Goal: Task Accomplishment & Management: Use online tool/utility

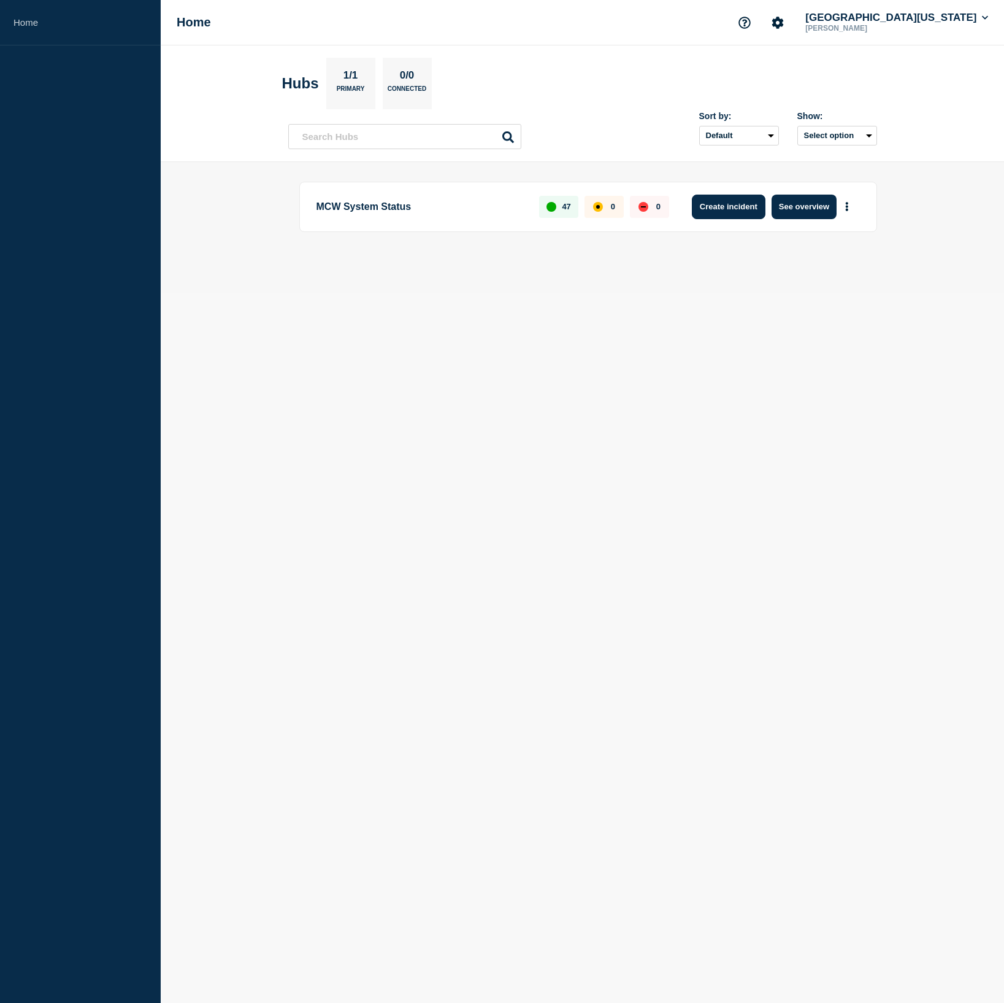
click at [717, 213] on button "Create incident" at bounding box center [729, 207] width 74 height 25
click at [715, 207] on button "Create incident" at bounding box center [729, 207] width 74 height 25
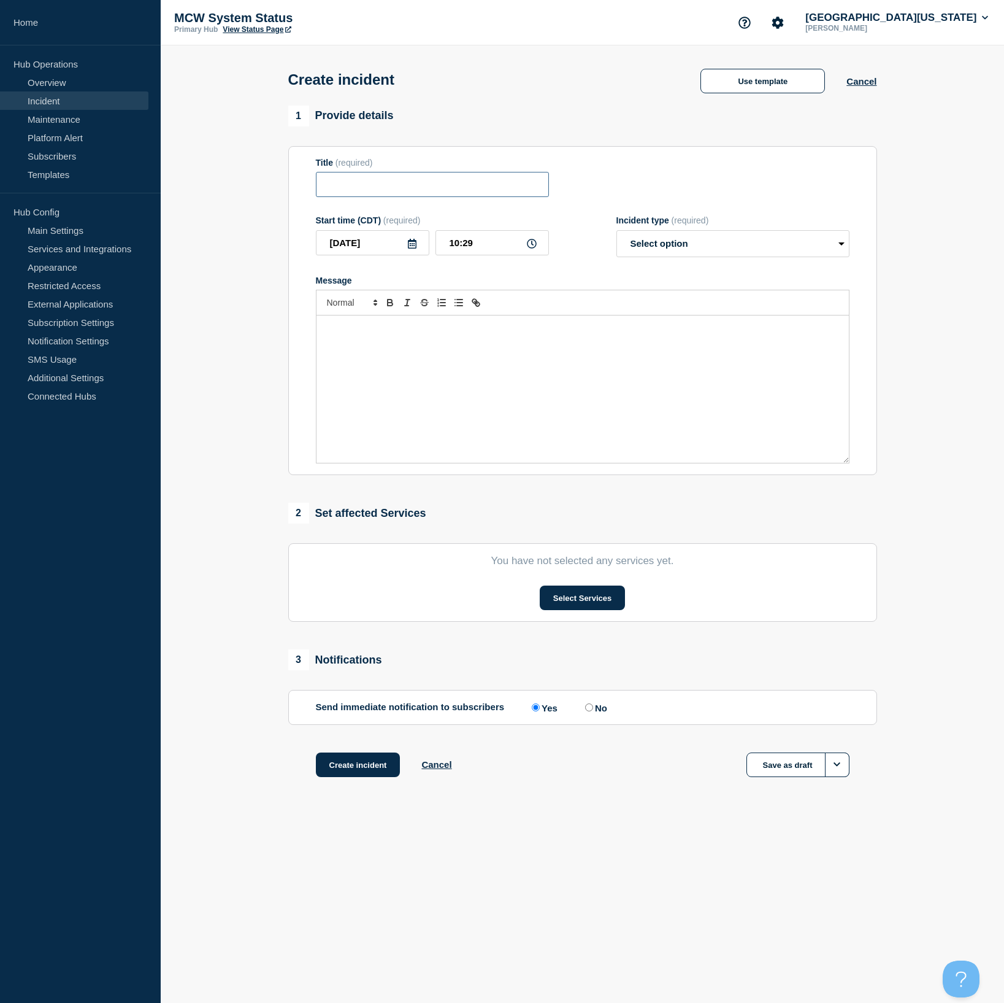
click at [420, 185] on input "Title" at bounding box center [432, 184] width 233 height 25
type input "Network Issues"
select select "investigating"
click at [485, 252] on input "10:29" at bounding box center [493, 242] width 114 height 25
type input "10:00"
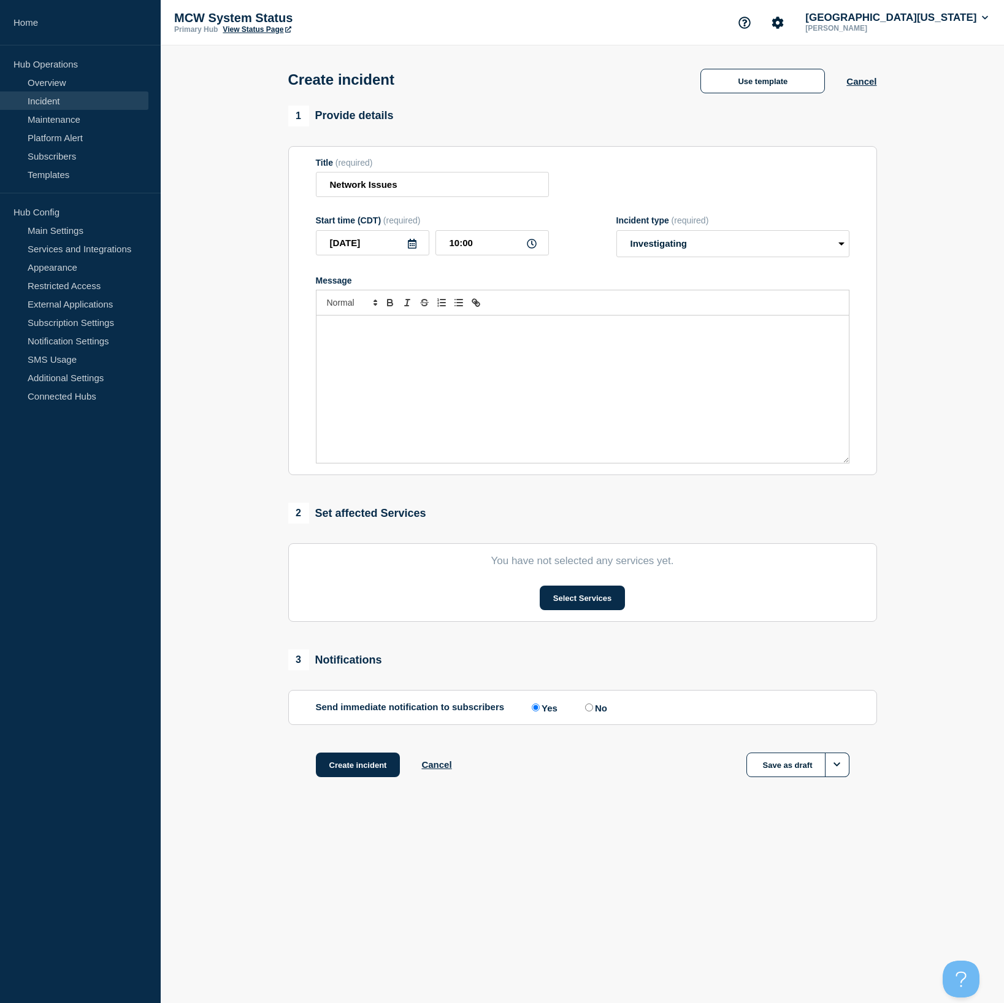
click at [485, 375] on div "Message" at bounding box center [583, 388] width 533 height 147
click at [584, 610] on button "Select Services" at bounding box center [582, 597] width 85 height 25
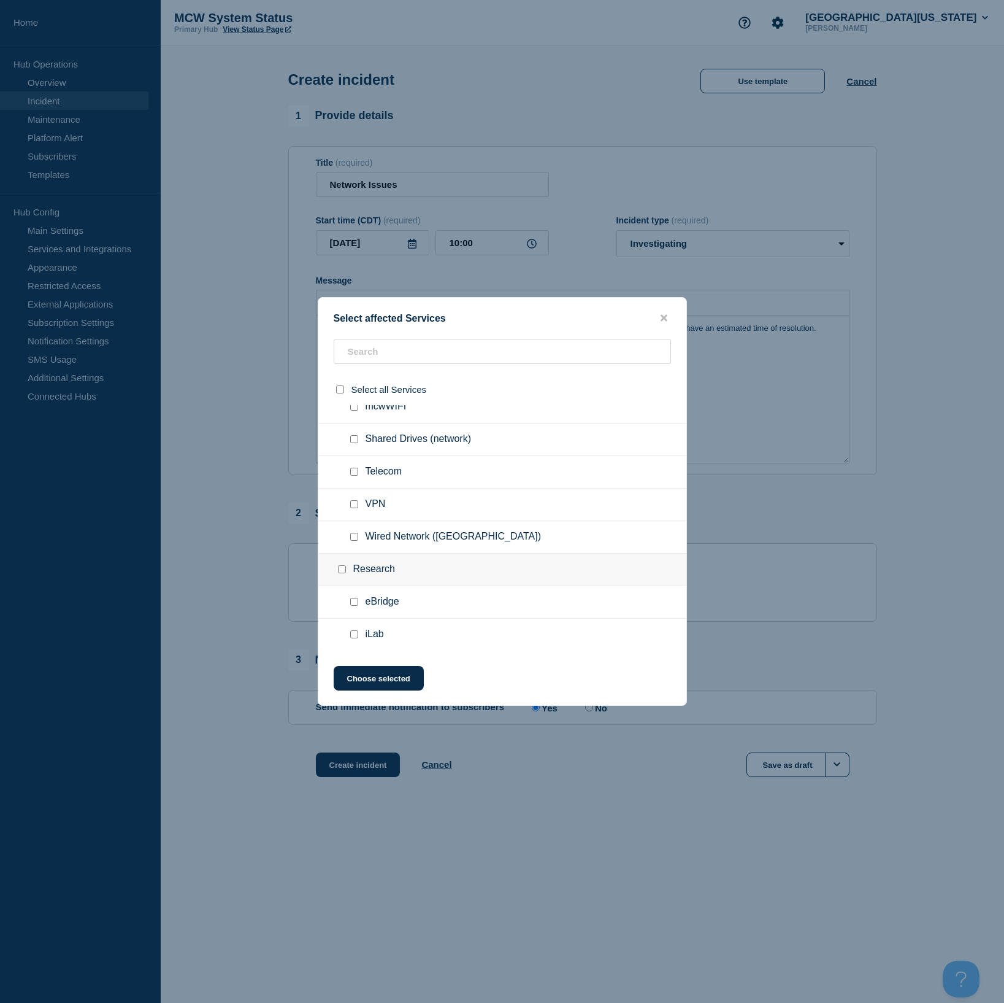
scroll to position [1186, 0]
click at [353, 540] on input "Wired Network (Milwaukee) checkbox" at bounding box center [354, 536] width 8 height 8
checkbox input "true"
drag, startPoint x: 351, startPoint y: 453, endPoint x: 360, endPoint y: 474, distance: 22.6
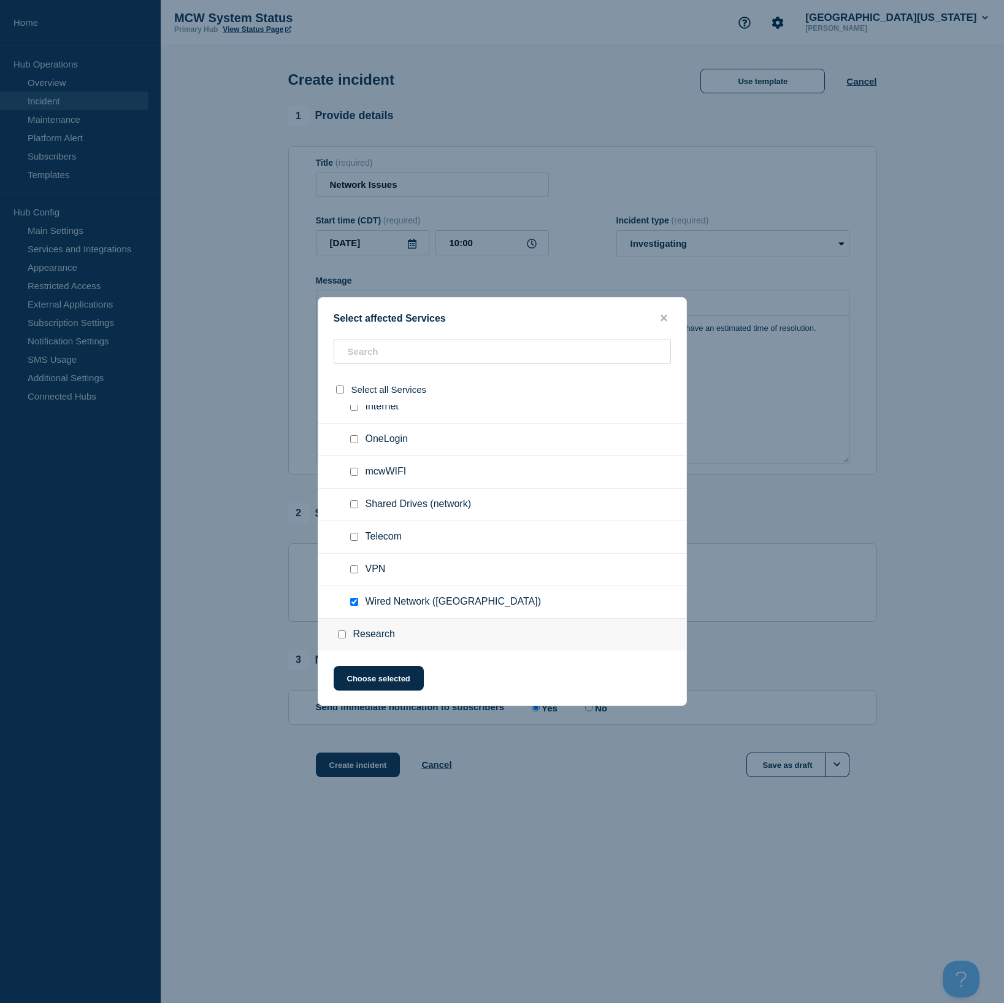
click at [351, 410] on input "Internet checkbox" at bounding box center [354, 407] width 8 height 8
checkbox input "true"
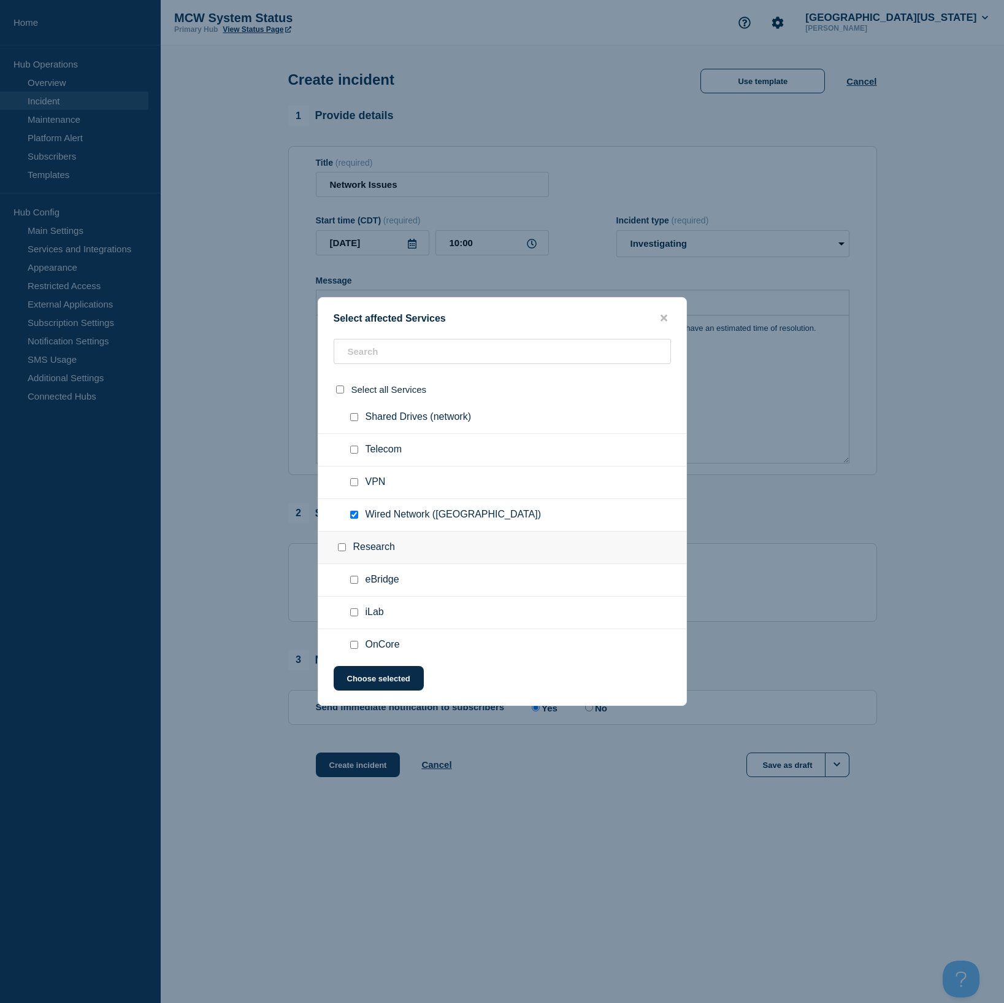
click at [353, 518] on input "Wired Network (Milwaukee) checkbox" at bounding box center [354, 514] width 8 height 8
checkbox input "false"
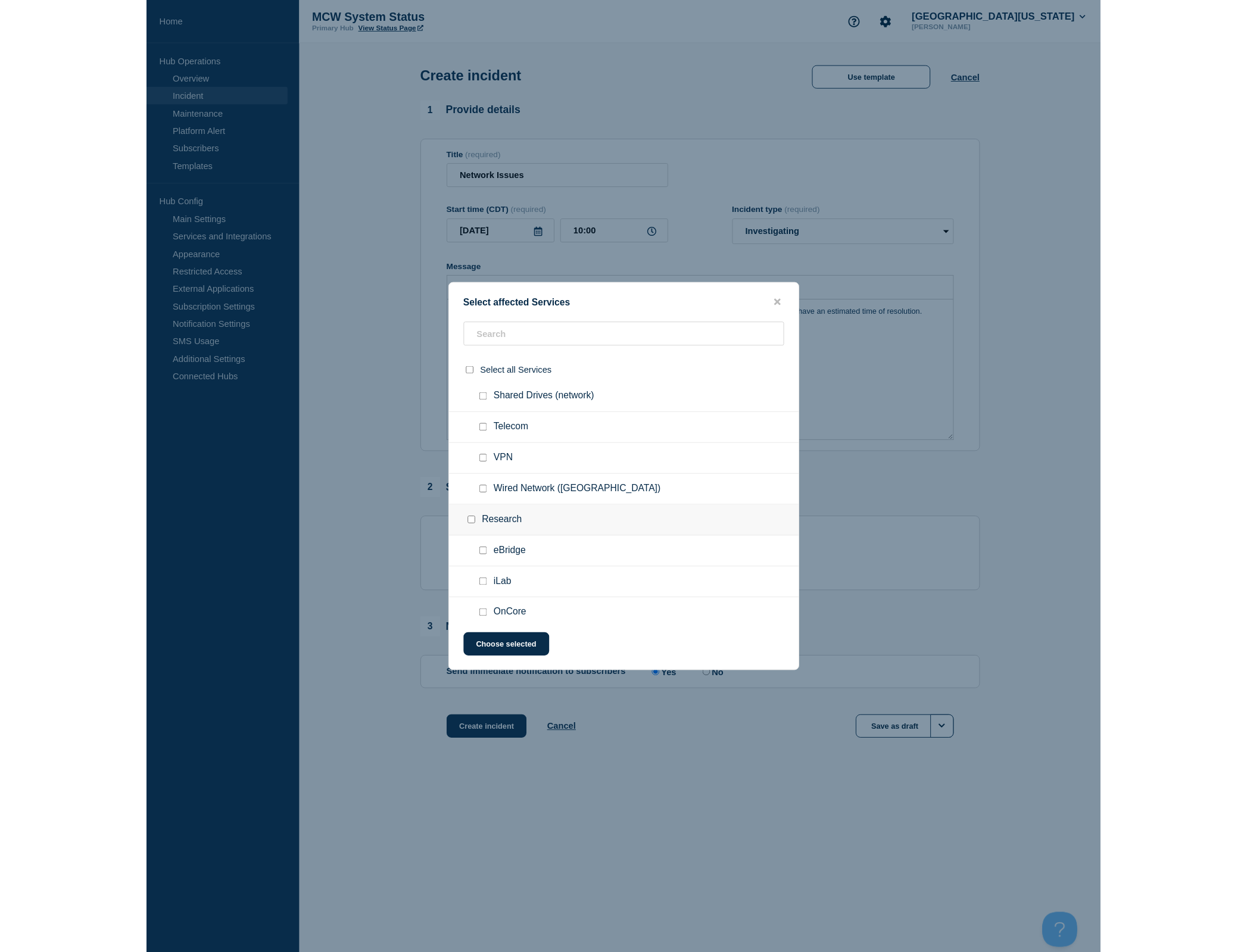
scroll to position [1173, 0]
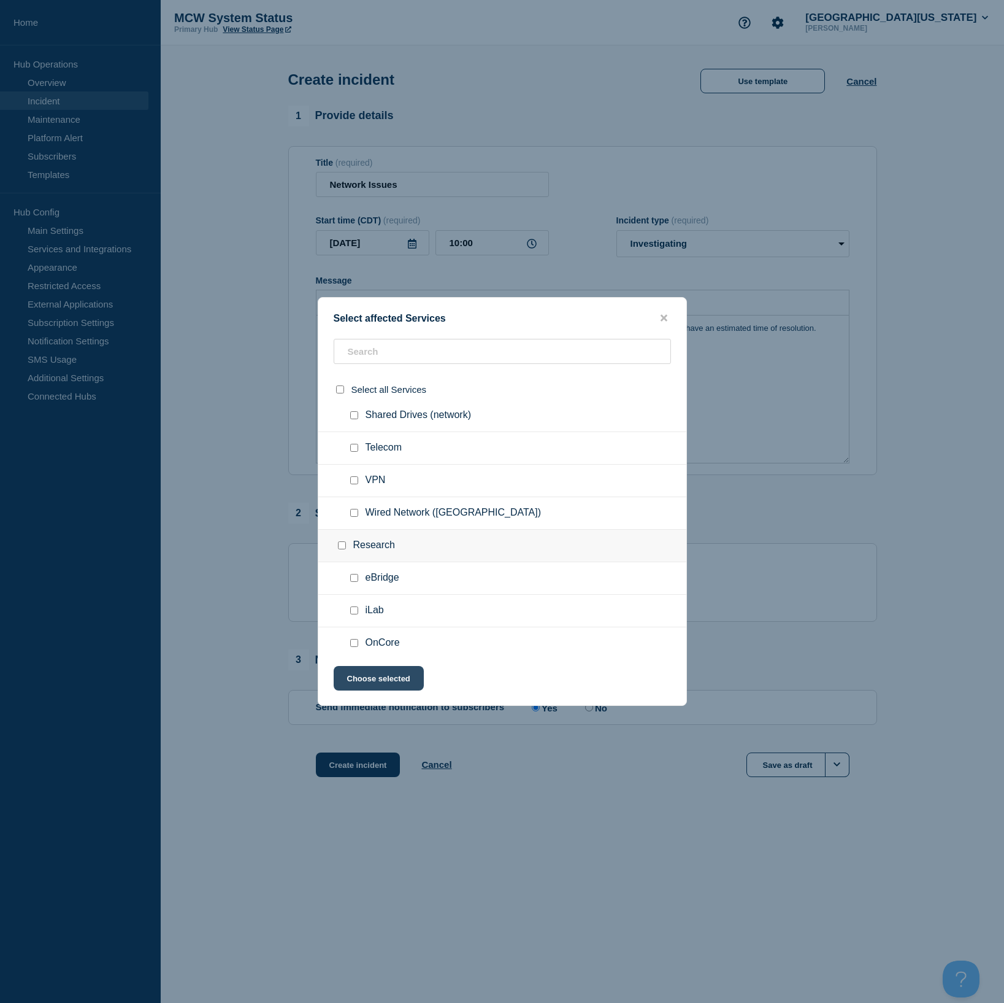
click at [377, 681] on button "Choose selected" at bounding box center [379, 678] width 90 height 25
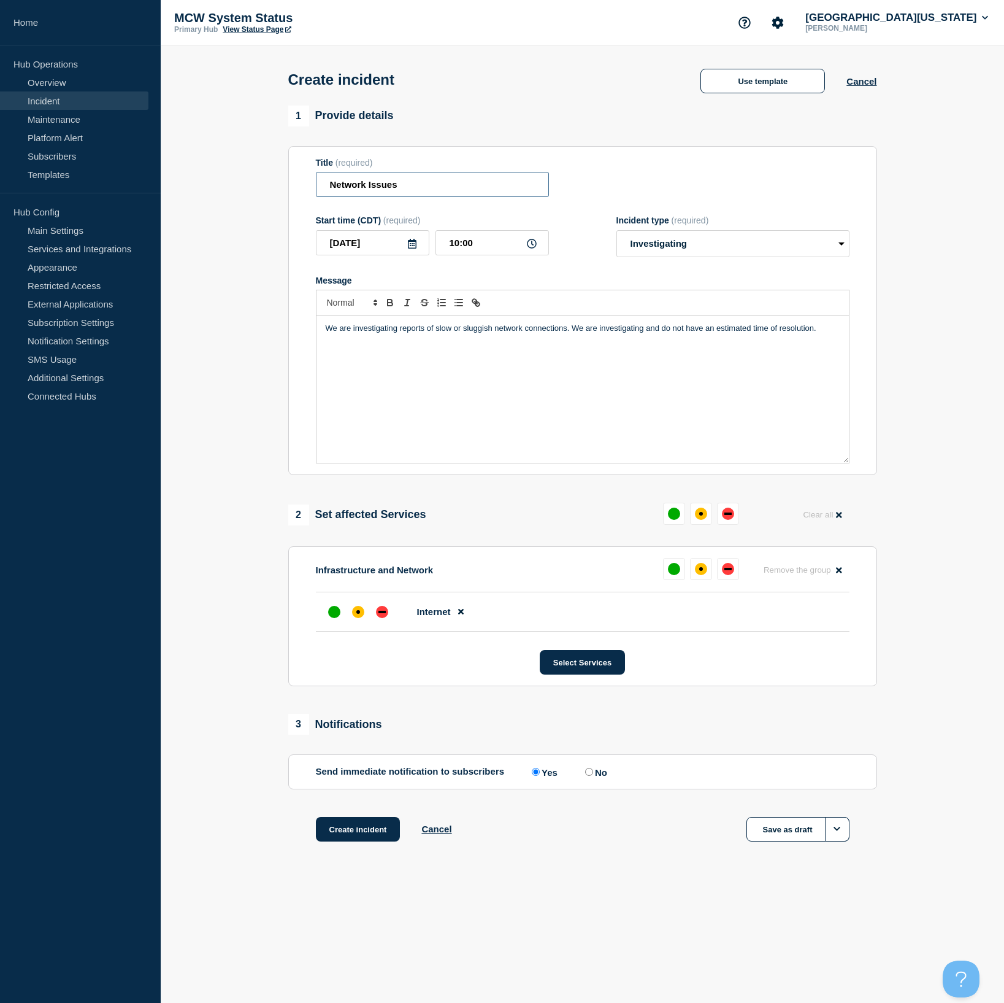
drag, startPoint x: 401, startPoint y: 189, endPoint x: 312, endPoint y: 188, distance: 89.6
click at [312, 188] on section "Title (required) Network Issues Start time (CDT) (required) [DATE] 10:00 Incide…" at bounding box center [582, 310] width 589 height 329
type input "Internet"
drag, startPoint x: 520, startPoint y: 337, endPoint x: 495, endPoint y: 339, distance: 25.2
click at [495, 334] on p "We are investigating reports of slow or sluggish network connections. We are in…" at bounding box center [583, 328] width 514 height 11
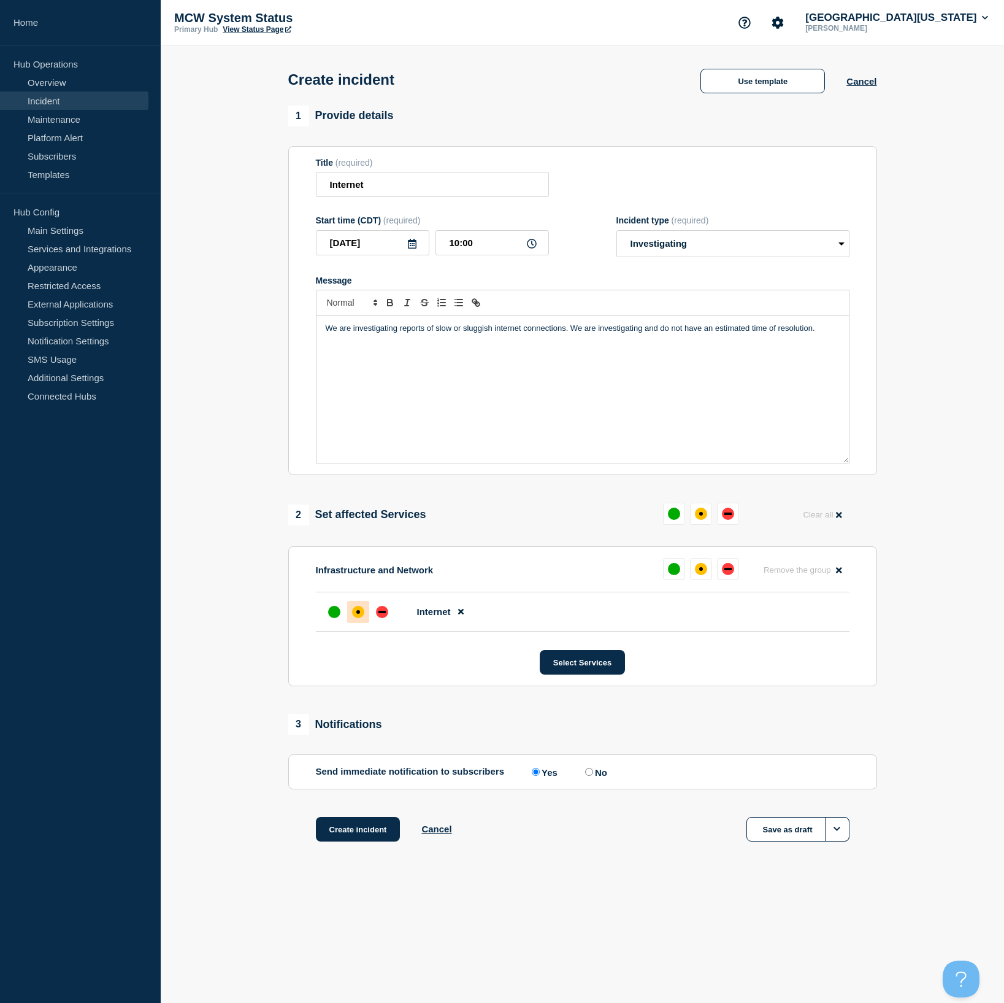
click at [363, 618] on div "affected" at bounding box center [358, 612] width 12 height 12
click at [353, 839] on button "Create incident" at bounding box center [358, 829] width 85 height 25
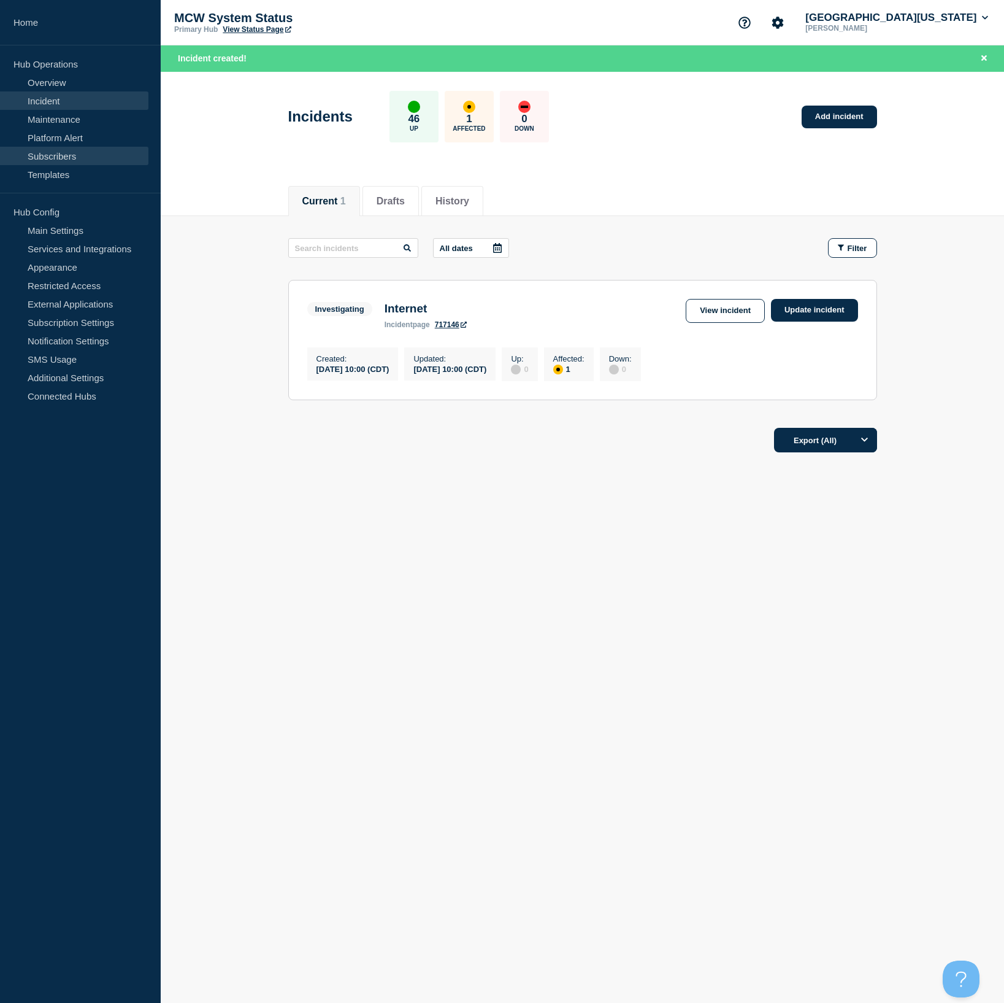
click at [47, 158] on link "Subscribers" at bounding box center [74, 156] width 148 height 18
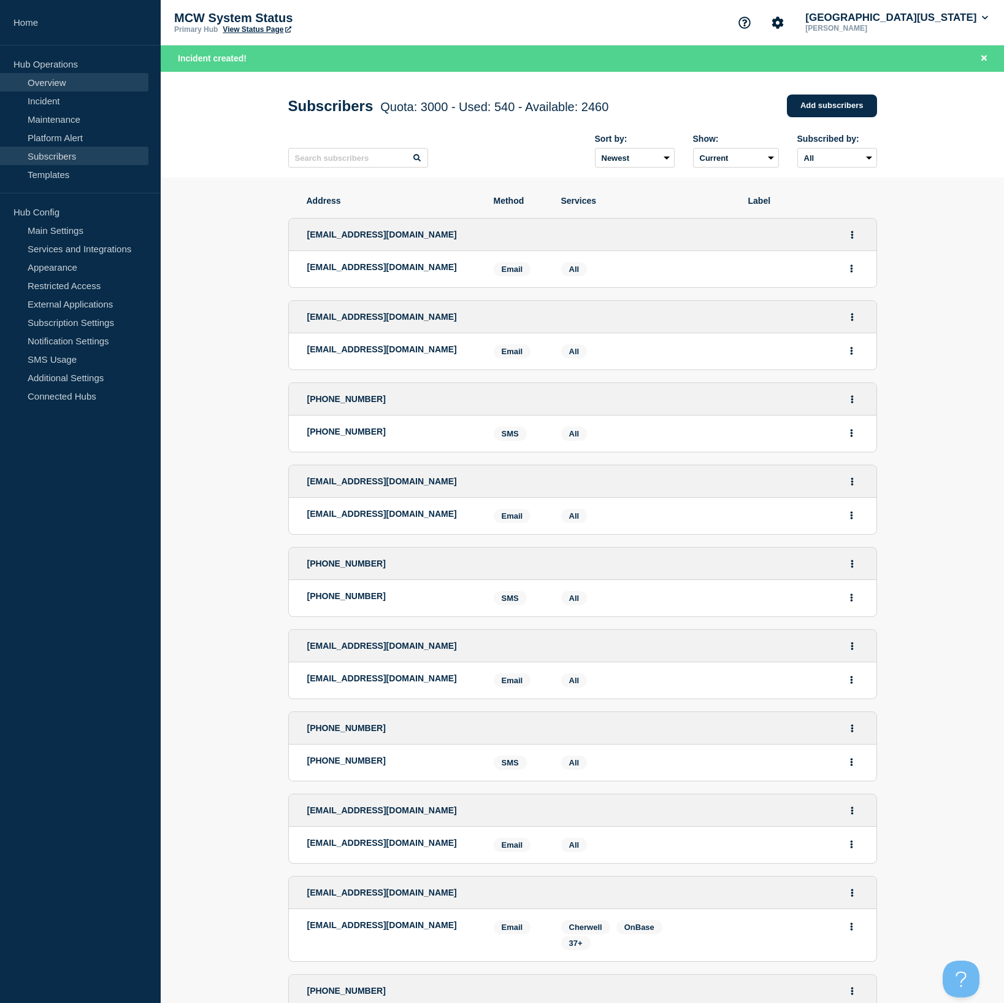
click at [60, 79] on link "Overview" at bounding box center [74, 82] width 148 height 18
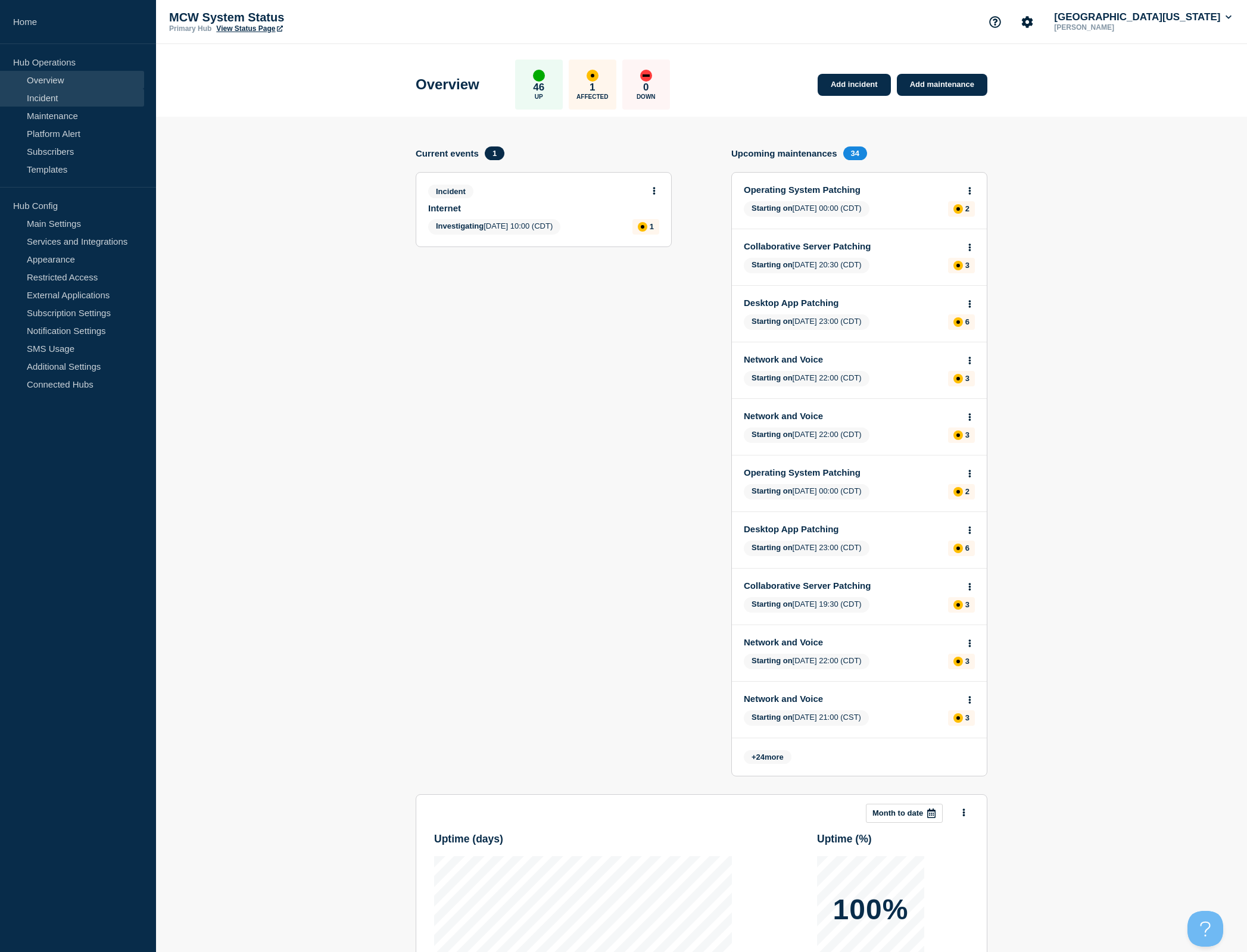
click at [51, 98] on link "Incident" at bounding box center [72, 97] width 144 height 17
